Goal: Task Accomplishment & Management: Use online tool/utility

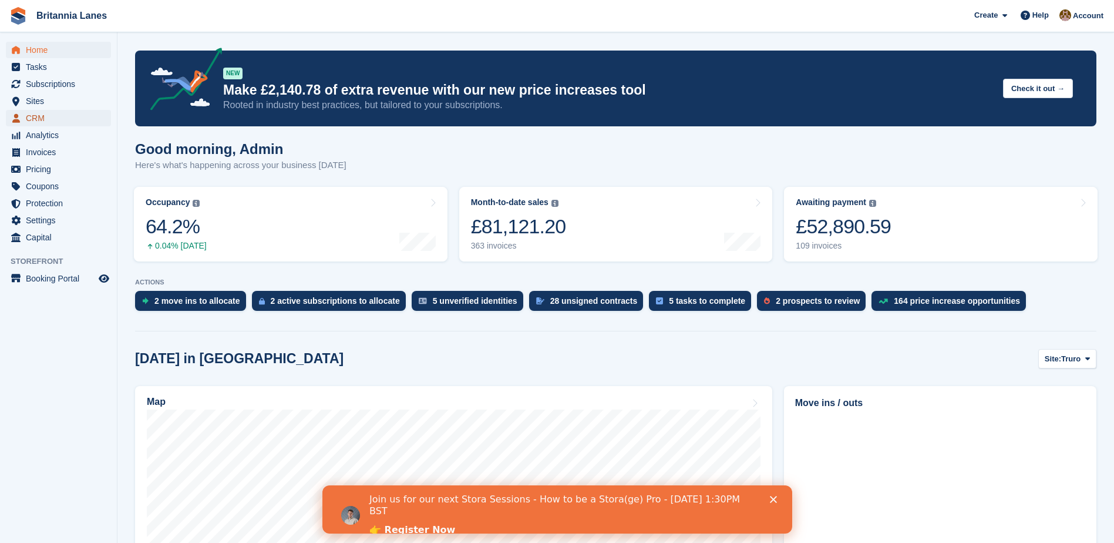
drag, startPoint x: 36, startPoint y: 114, endPoint x: 92, endPoint y: 120, distance: 56.6
click at [36, 114] on span "CRM" at bounding box center [61, 118] width 70 height 16
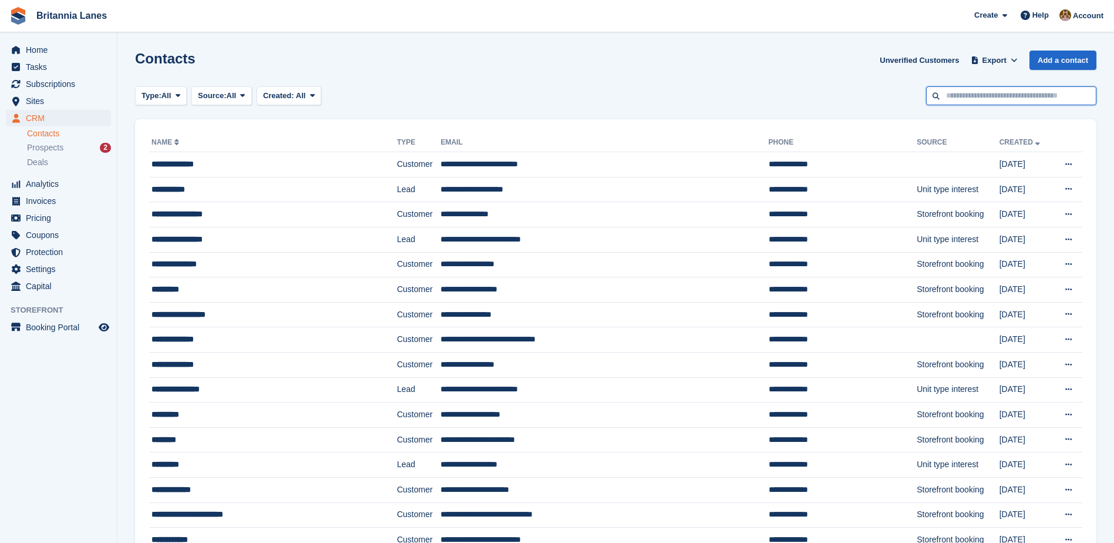
click at [941, 87] on input "text" at bounding box center [1011, 95] width 170 height 19
type input "*"
type input "******"
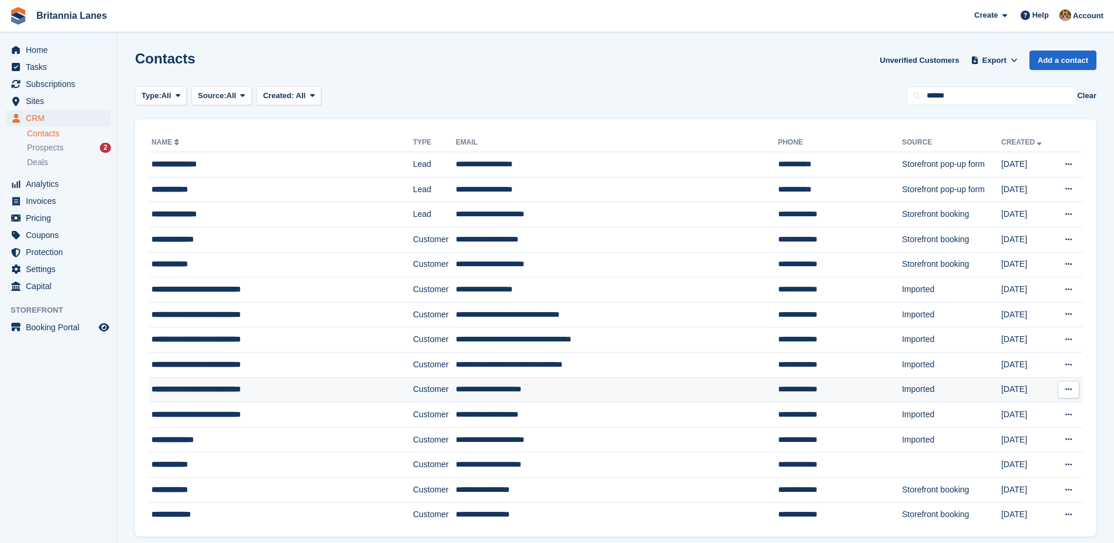
click at [413, 388] on td "Customer" at bounding box center [434, 389] width 43 height 25
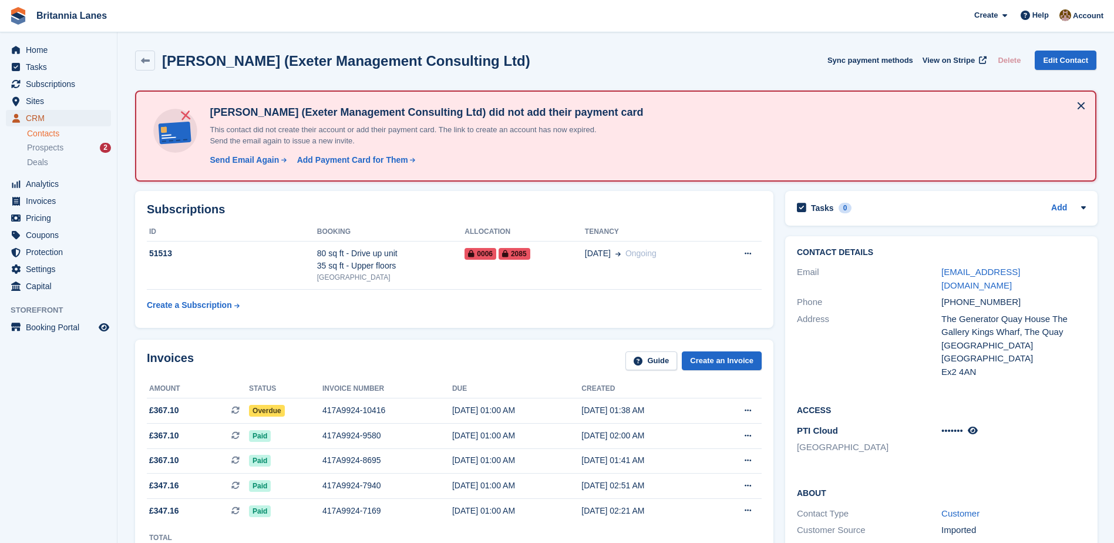
click at [52, 116] on span "CRM" at bounding box center [61, 118] width 70 height 16
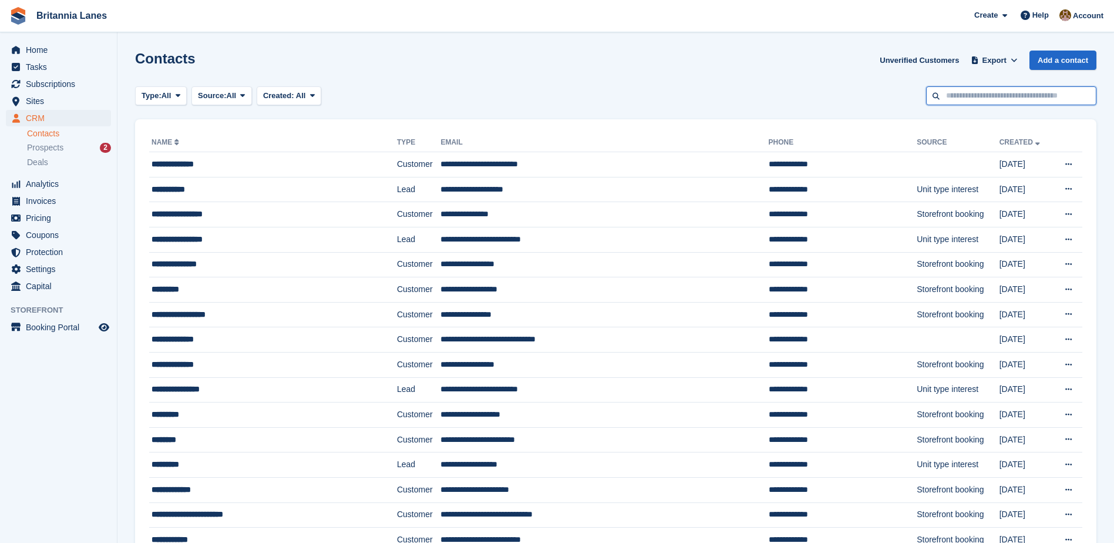
click at [966, 99] on input "text" at bounding box center [1011, 95] width 170 height 19
type input "******"
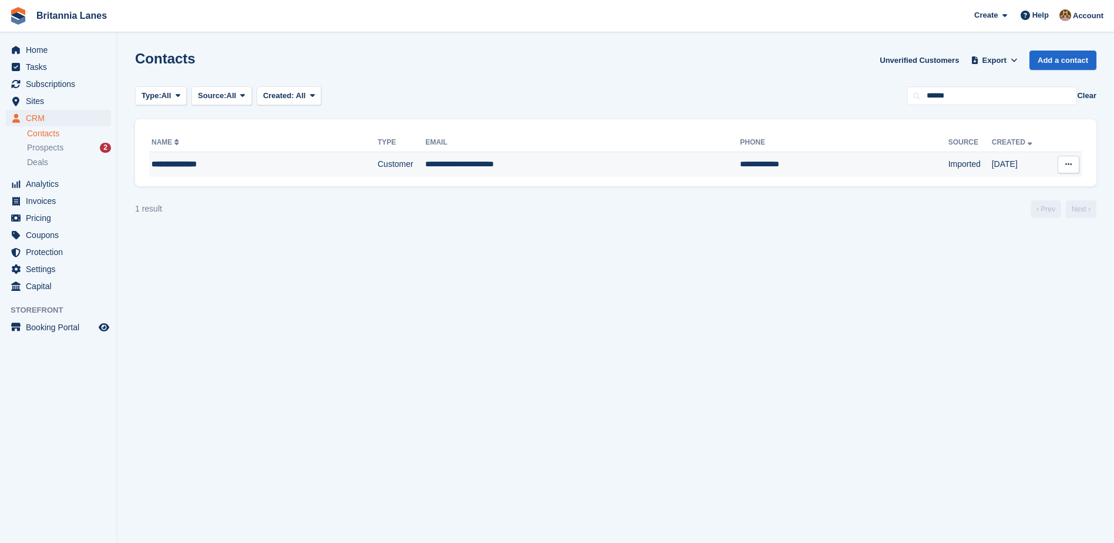
click at [382, 170] on td "Customer" at bounding box center [402, 164] width 48 height 25
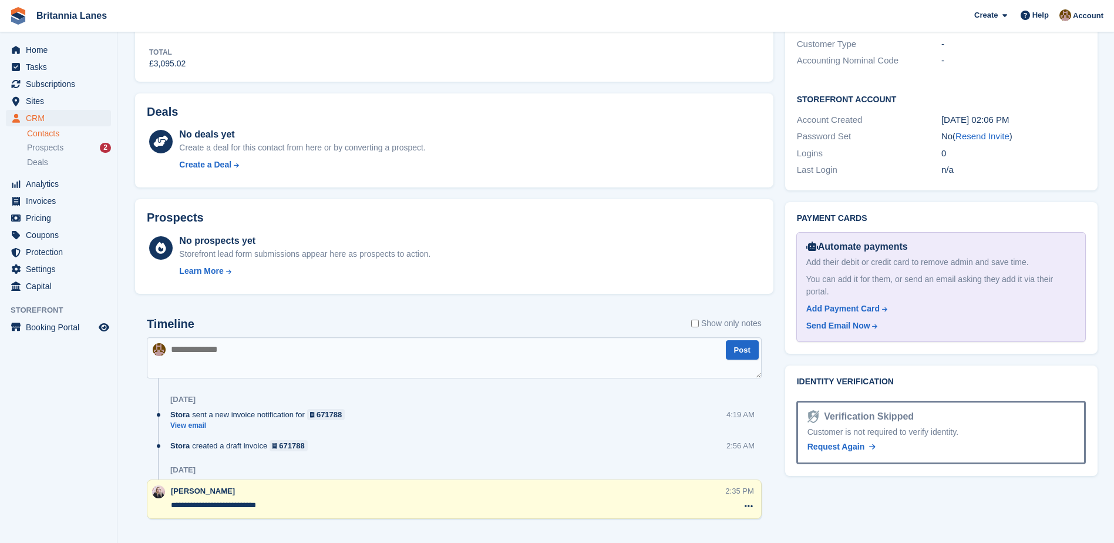
scroll to position [437, 0]
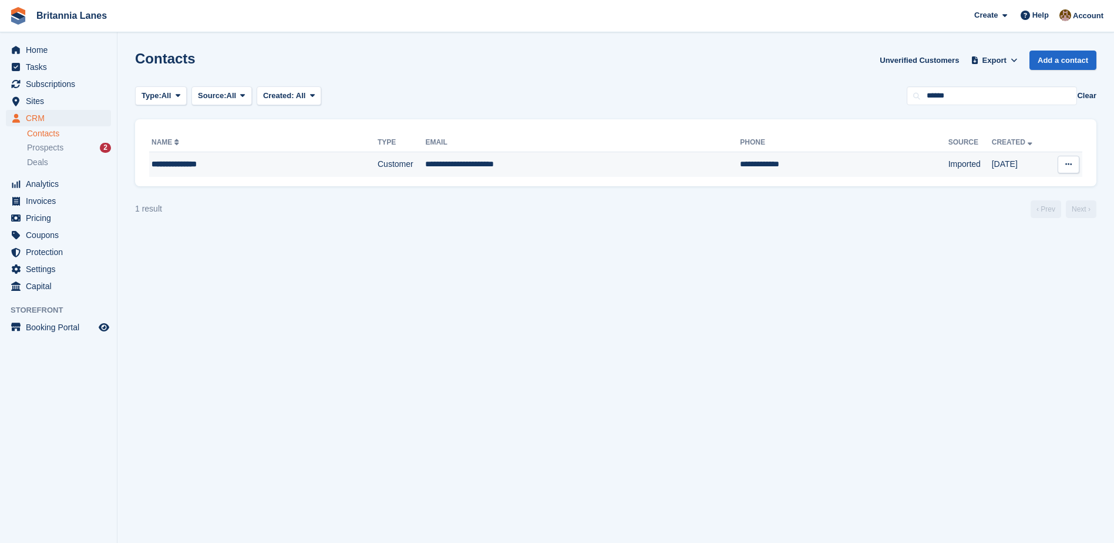
click at [425, 159] on td "**********" at bounding box center [582, 164] width 315 height 25
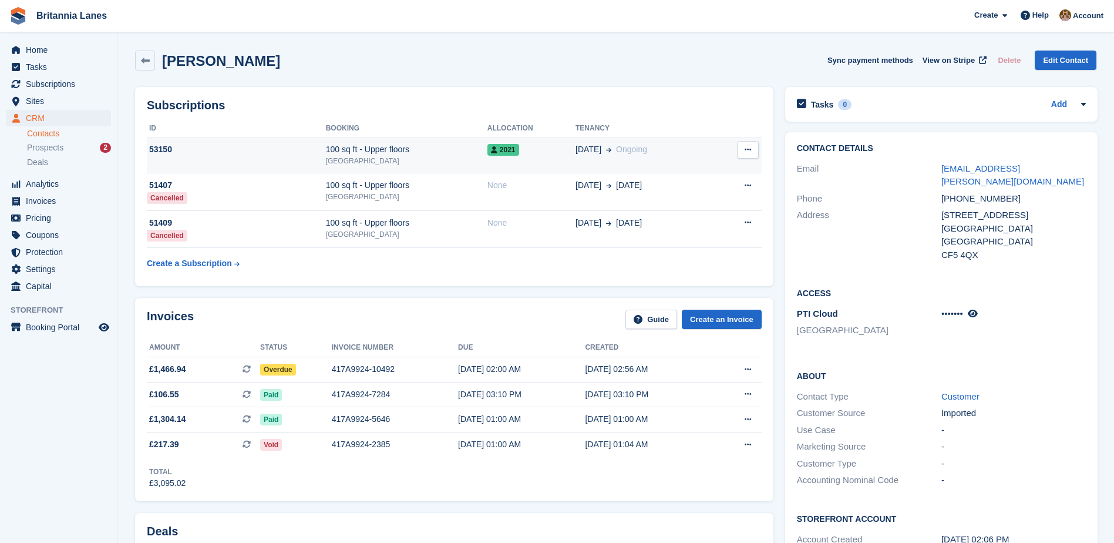
click at [678, 154] on div "[DATE] Ongoing" at bounding box center [644, 149] width 139 height 12
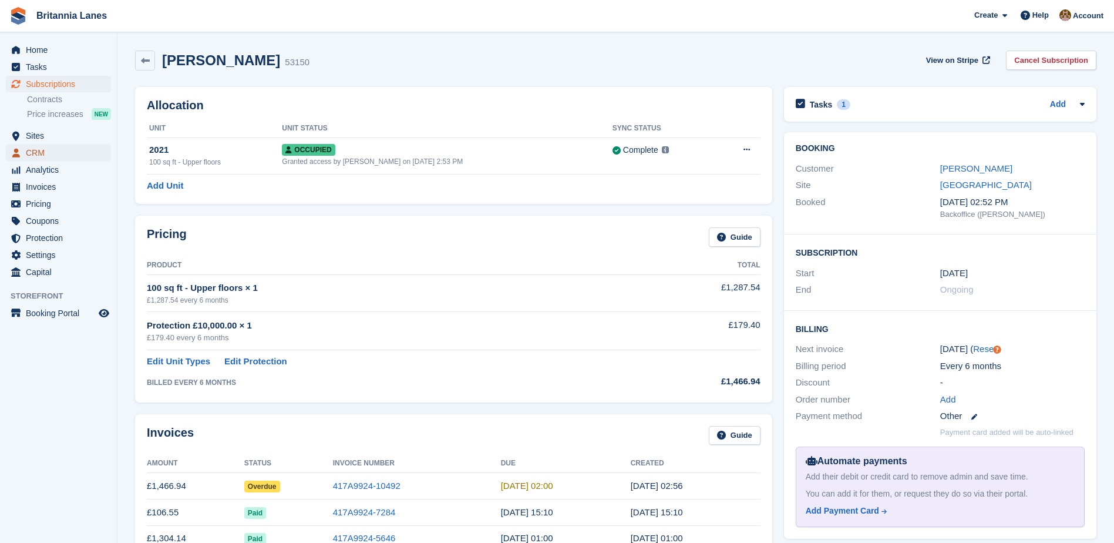
click at [51, 145] on span "CRM" at bounding box center [61, 152] width 70 height 16
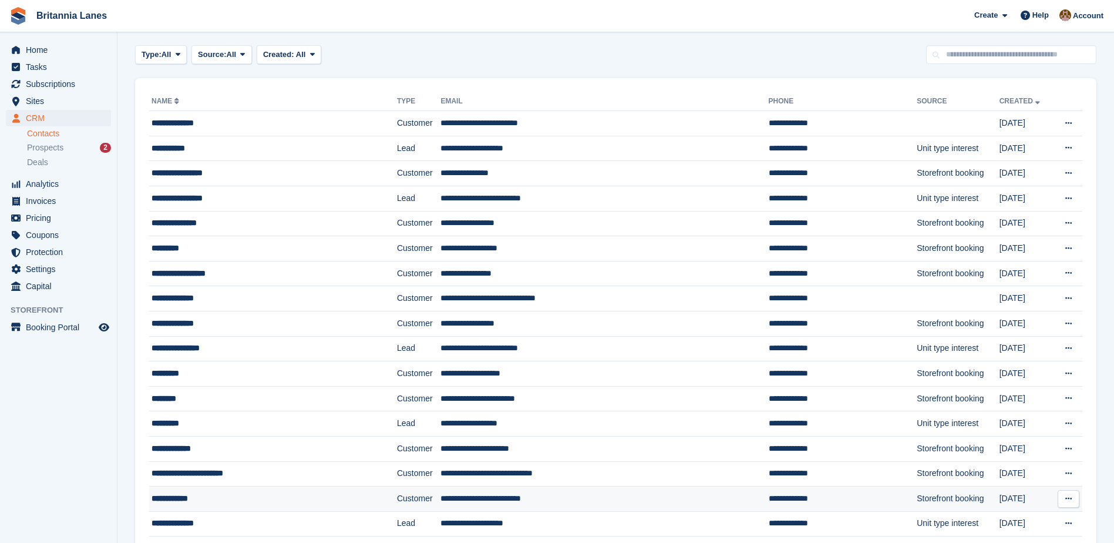
scroll to position [59, 0]
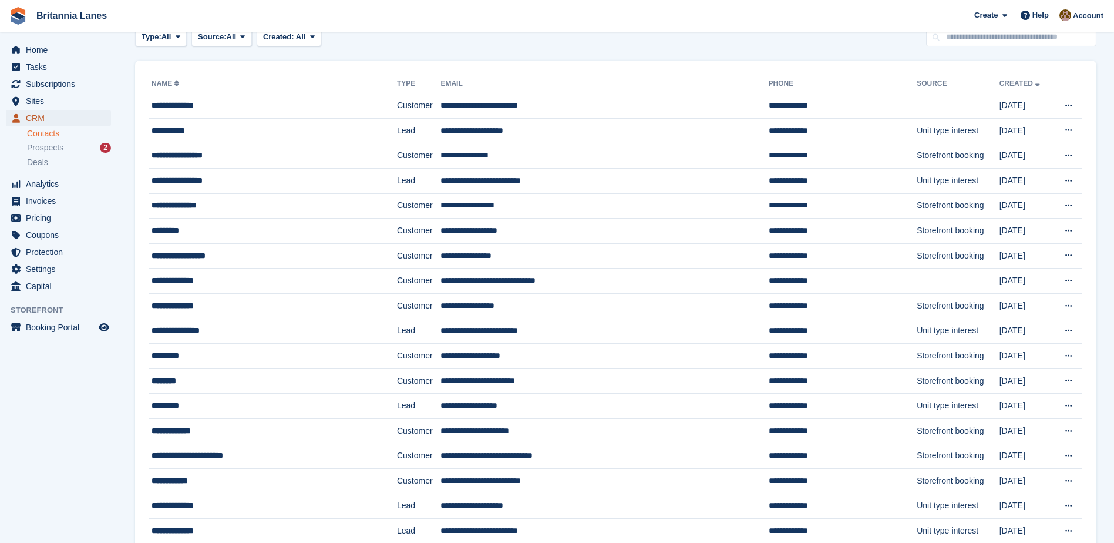
click at [53, 117] on span "CRM" at bounding box center [61, 118] width 70 height 16
